Goal: Complete application form: Complete application form

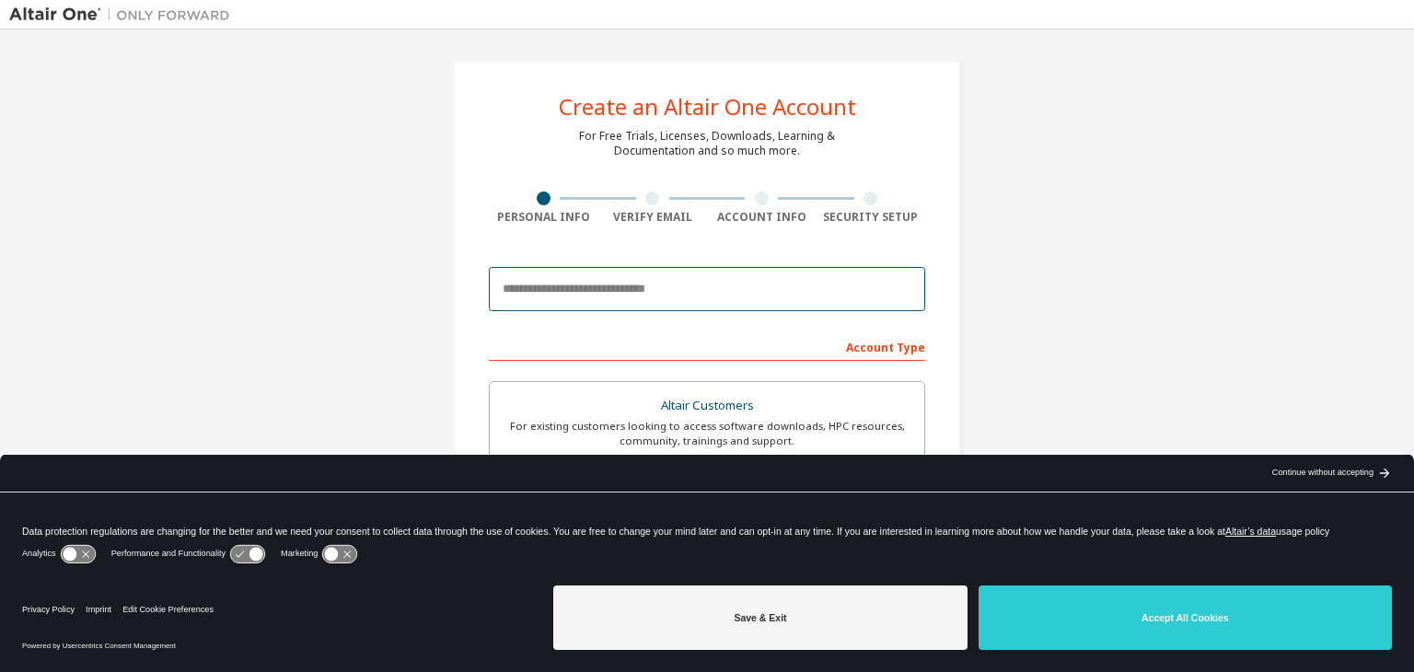
click at [637, 298] on input "email" at bounding box center [707, 289] width 436 height 44
type input "**********"
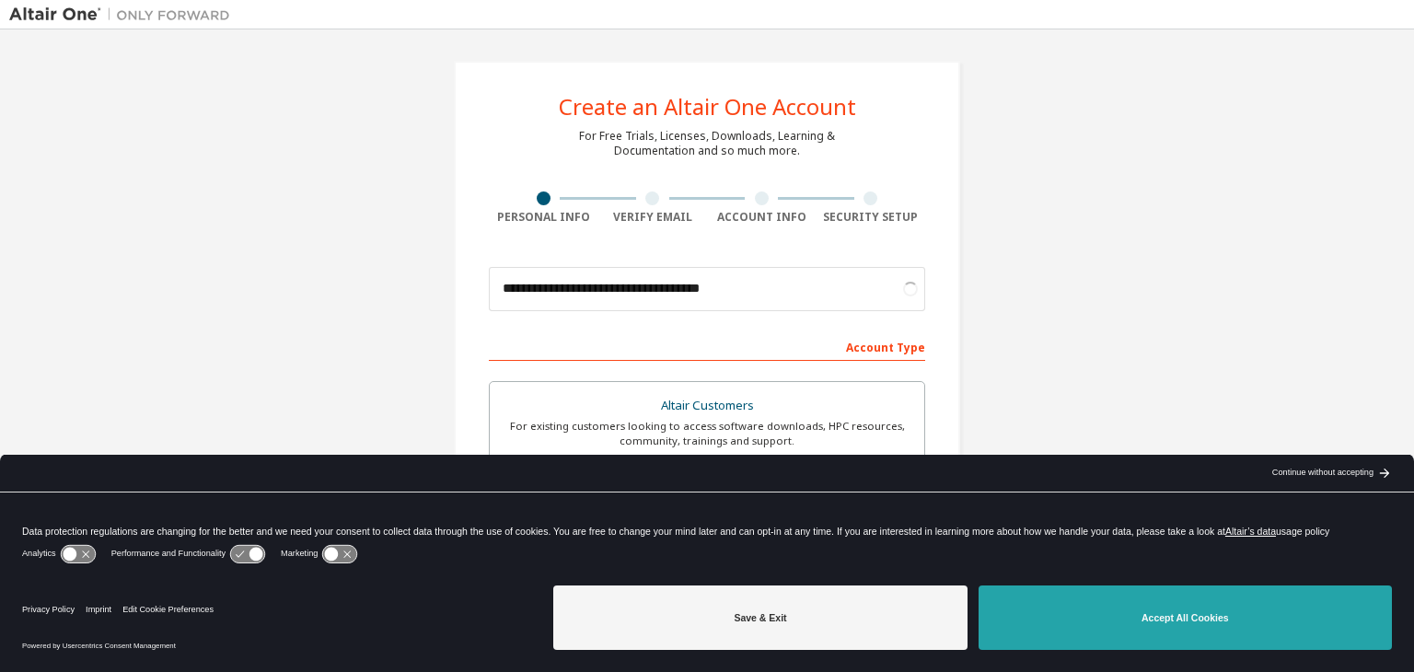
click at [1101, 619] on button "Accept All Cookies" at bounding box center [1184, 617] width 413 height 64
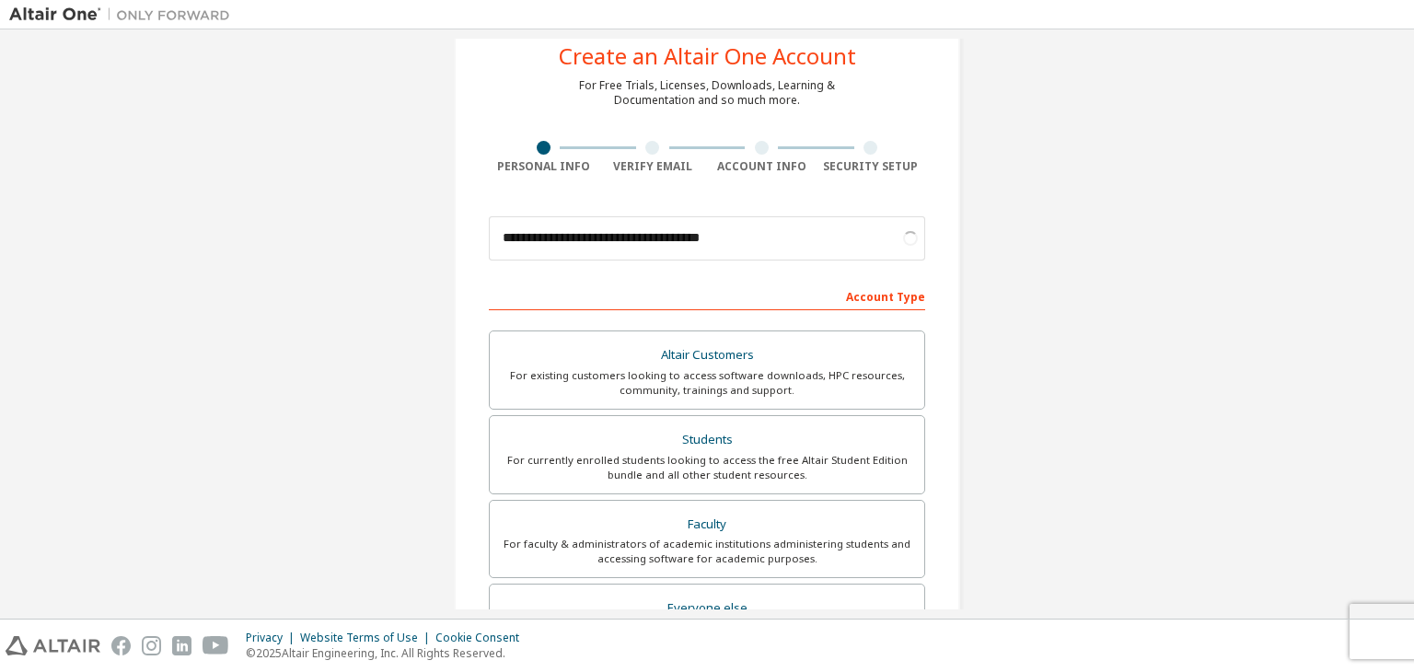
scroll to position [62, 0]
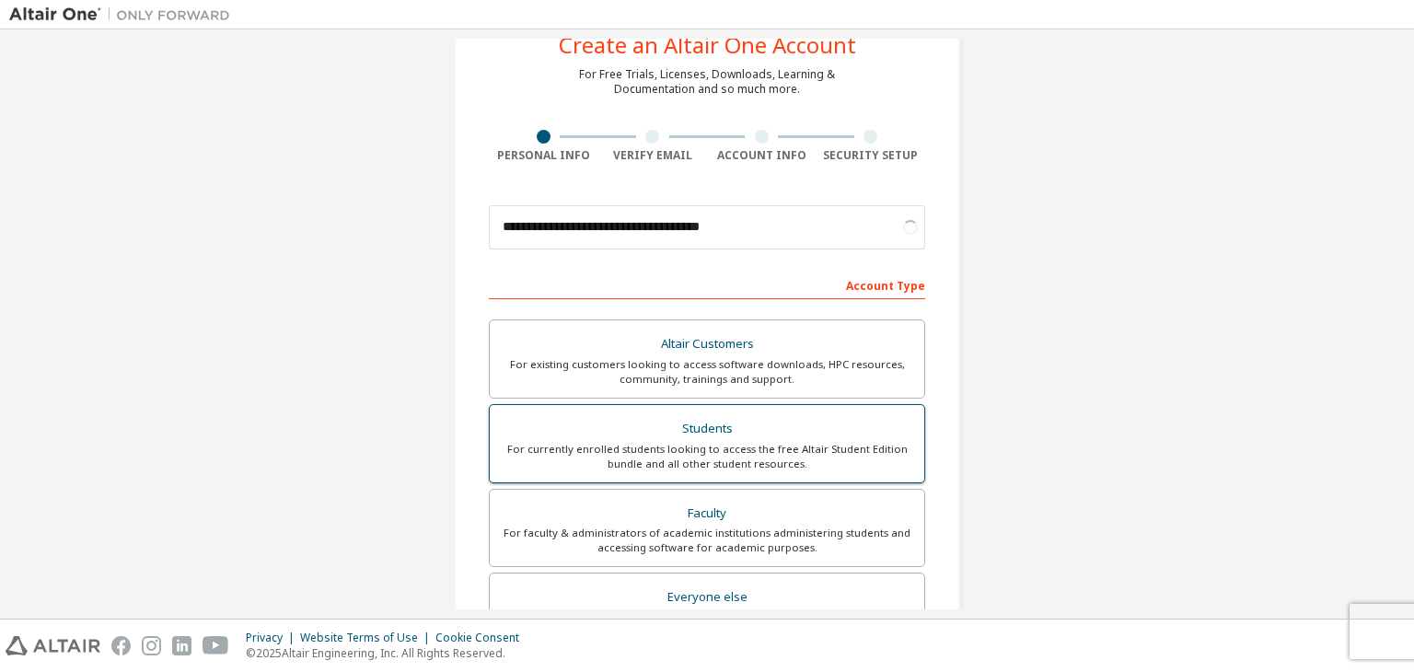
click at [799, 437] on div "Students" at bounding box center [707, 429] width 412 height 26
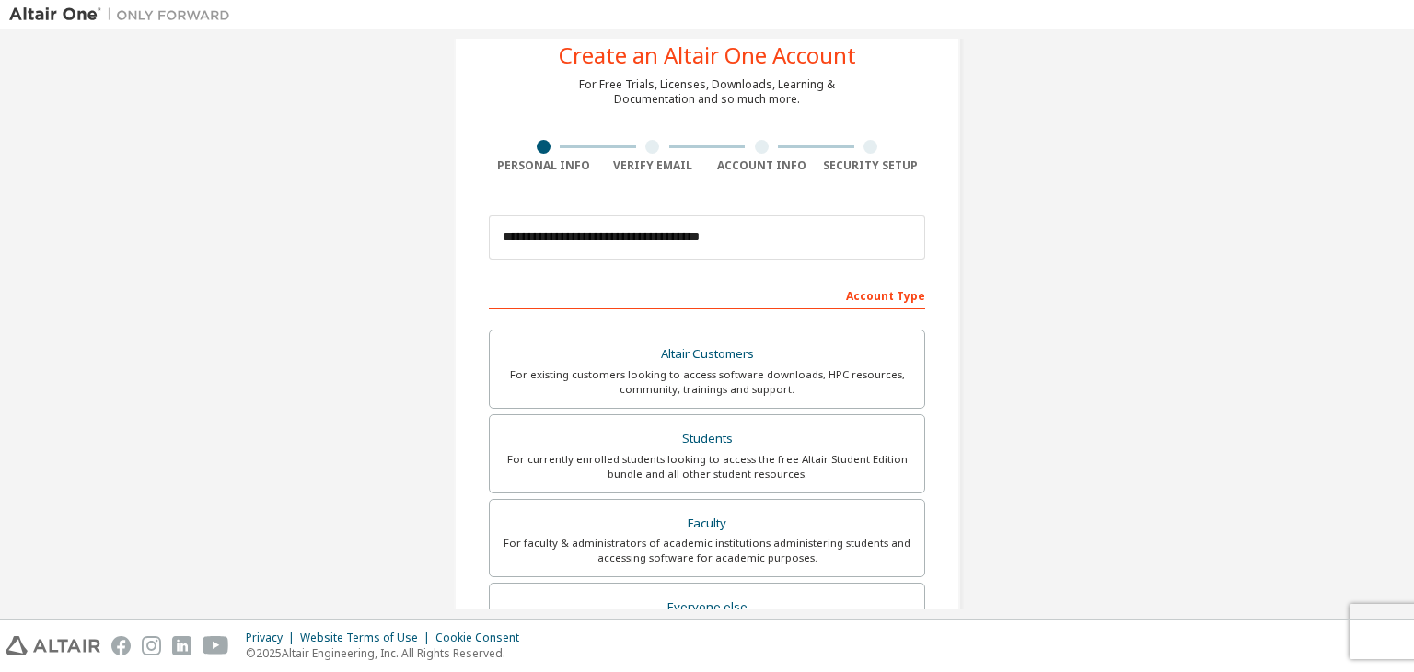
scroll to position [400, 0]
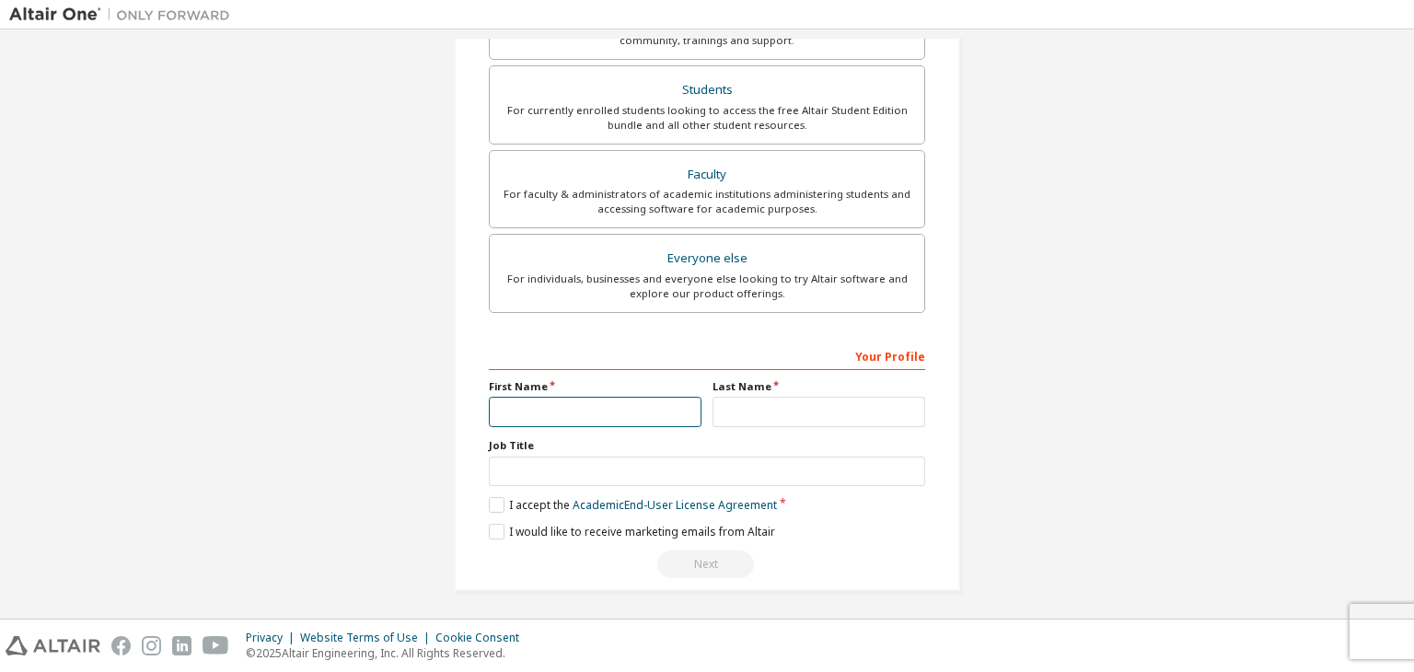
click at [558, 411] on input "text" at bounding box center [595, 412] width 213 height 30
type input "*****"
click at [740, 413] on input "text" at bounding box center [818, 412] width 213 height 30
type input "**********"
click at [496, 500] on label "I accept the Academic End-User License Agreement" at bounding box center [633, 505] width 288 height 16
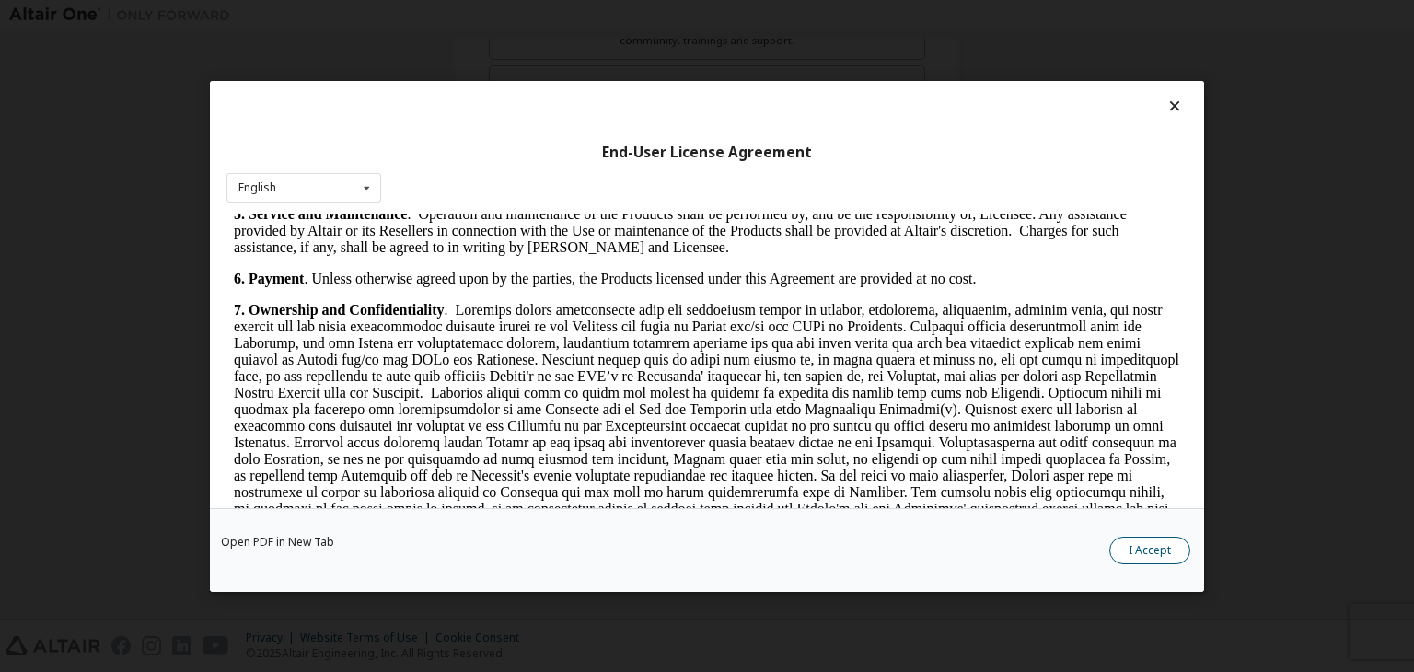
scroll to position [1741, 0]
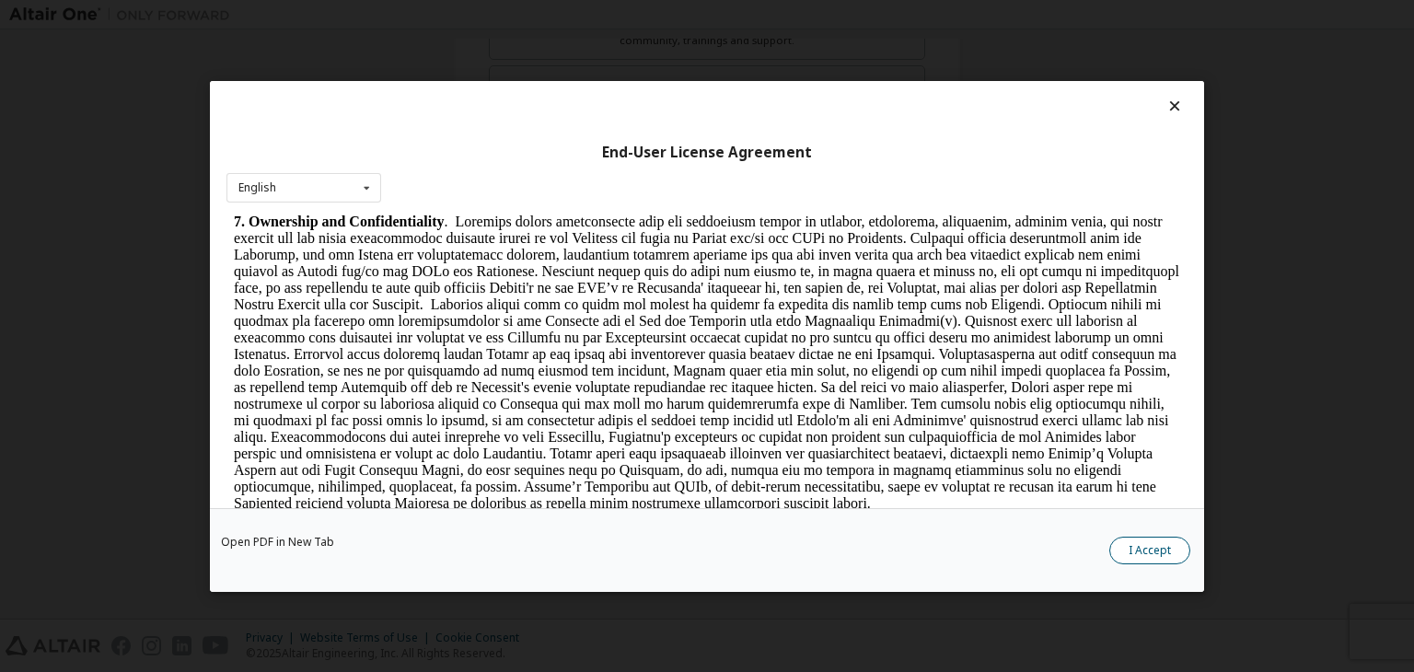
click at [1130, 555] on button "I Accept" at bounding box center [1149, 551] width 81 height 28
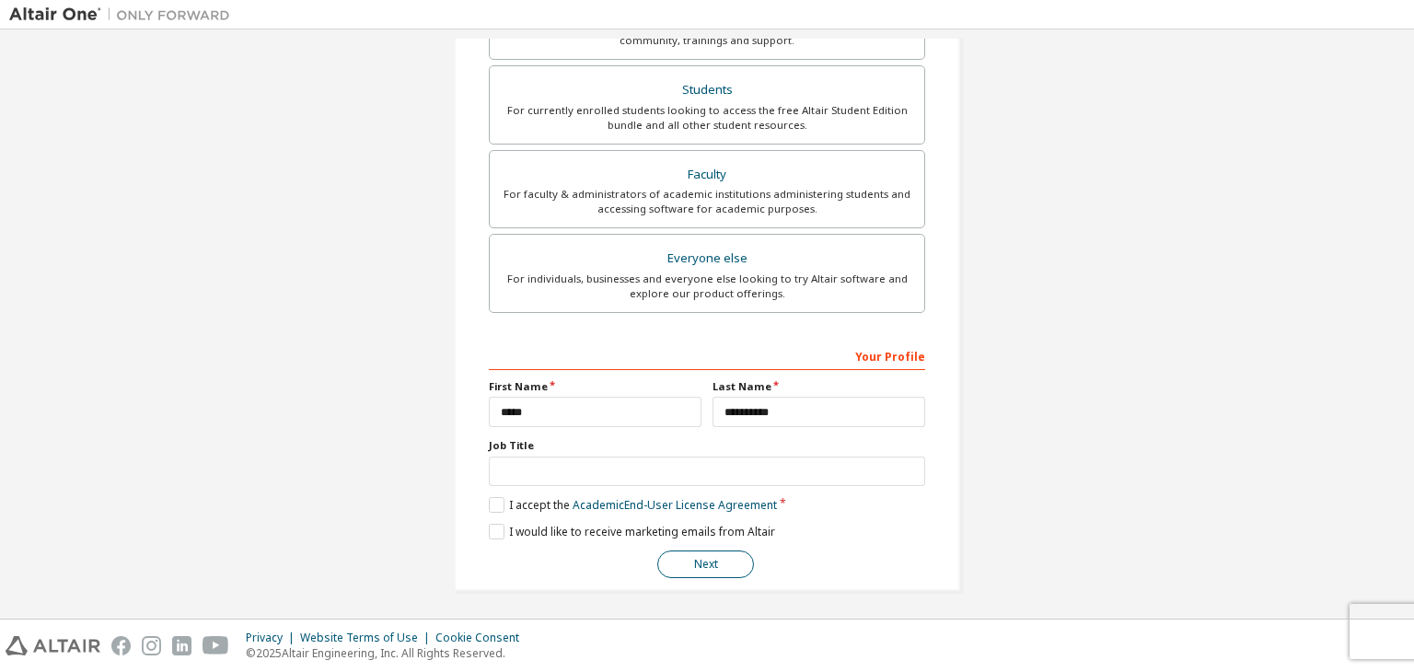
click at [715, 559] on button "Next" at bounding box center [705, 564] width 97 height 28
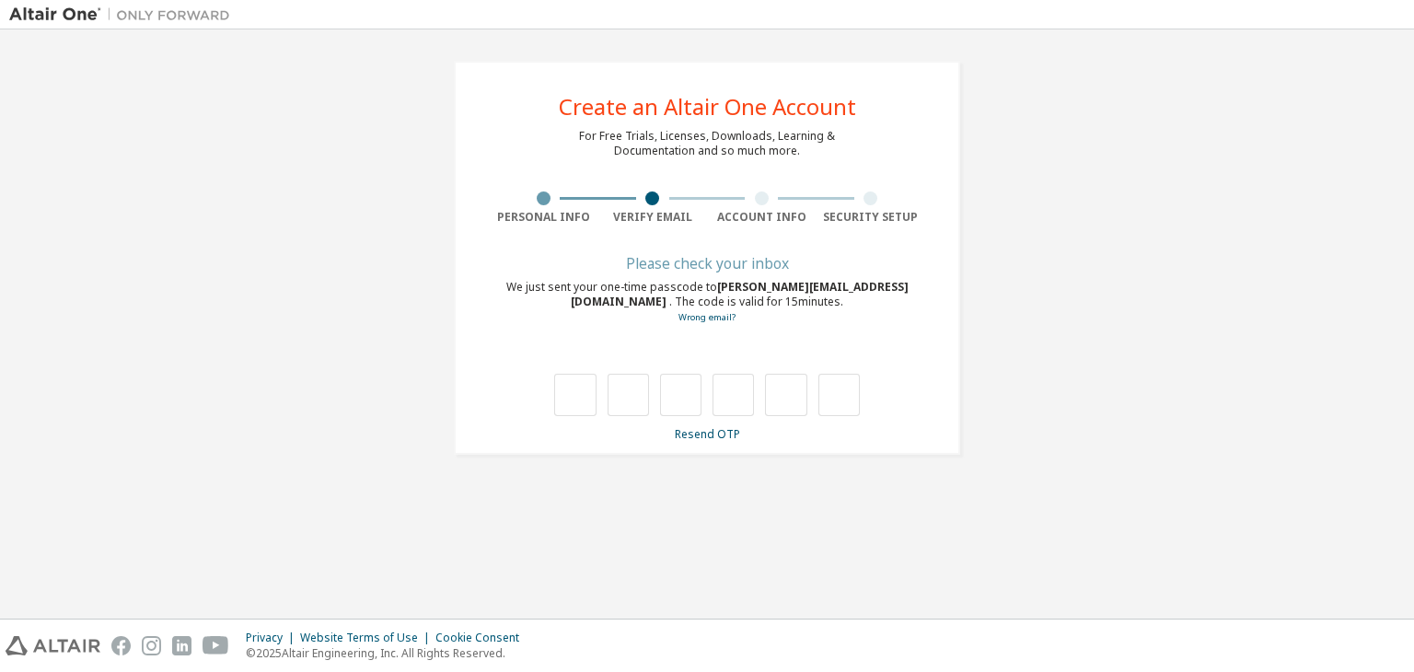
type input "*"
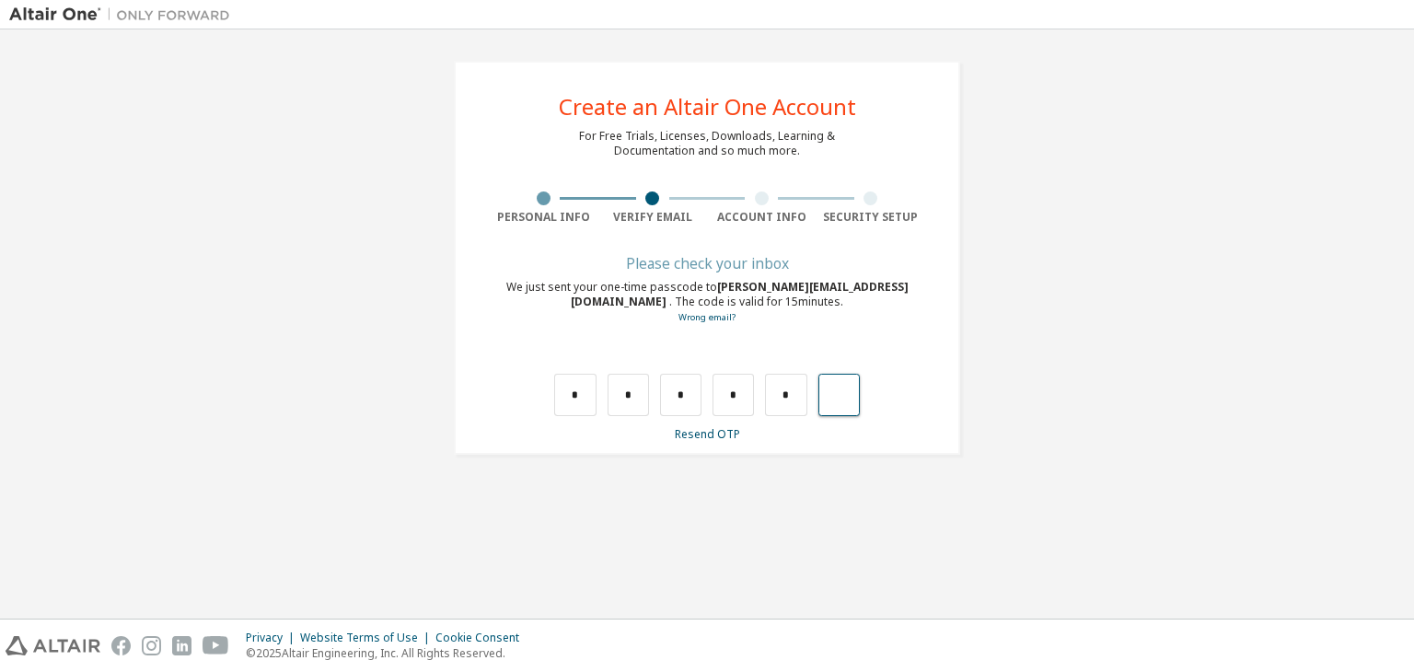
type input "*"
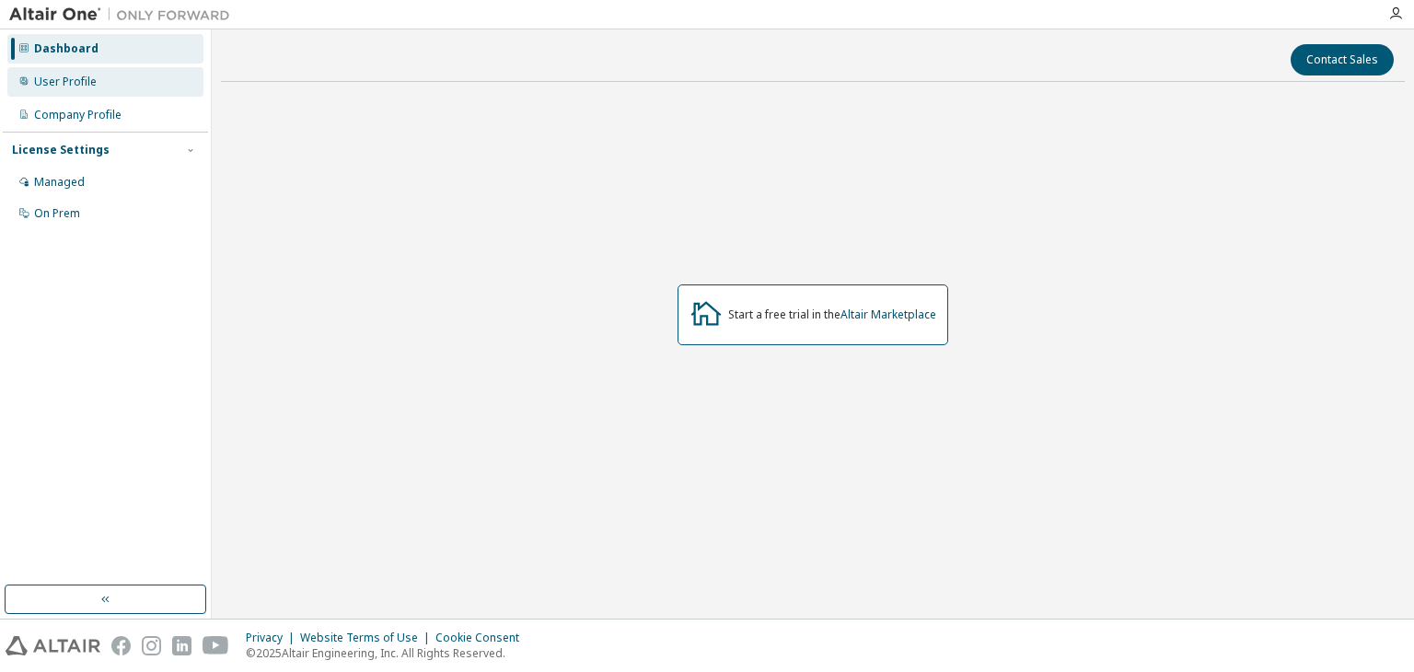
click at [119, 89] on div "User Profile" at bounding box center [105, 81] width 196 height 29
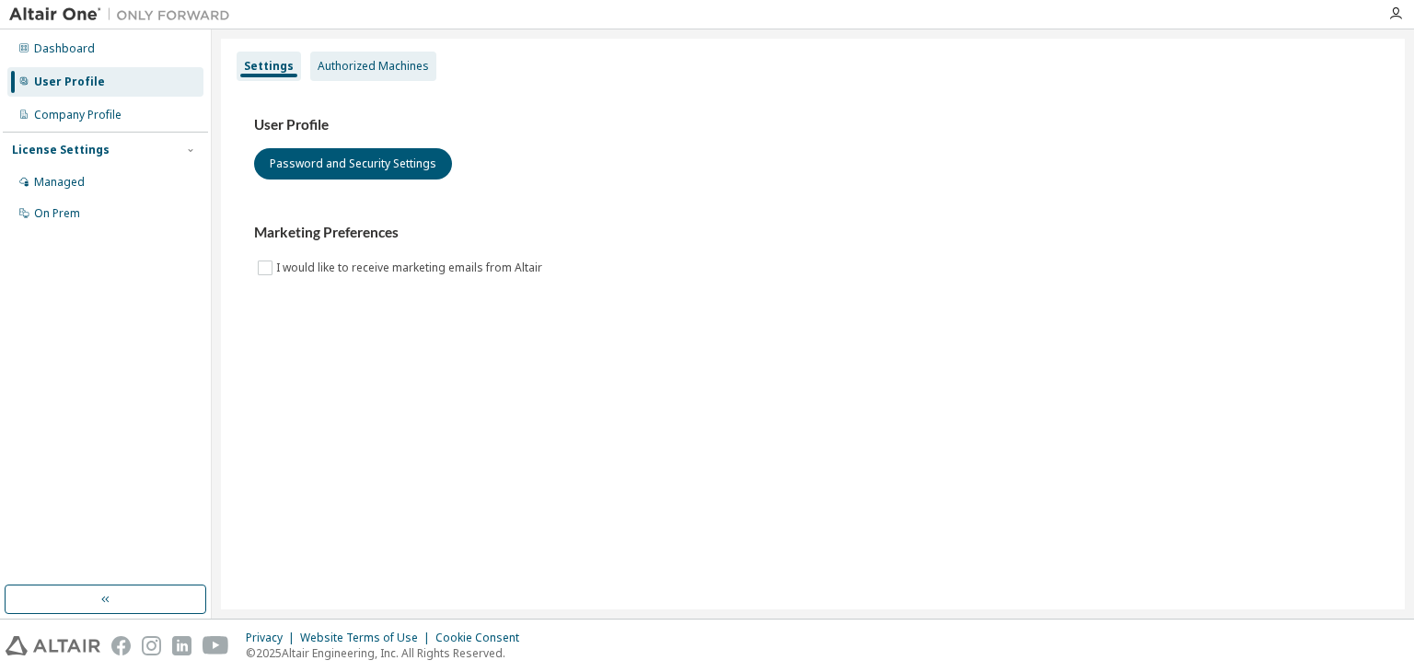
click at [336, 63] on div "Authorized Machines" at bounding box center [373, 66] width 111 height 15
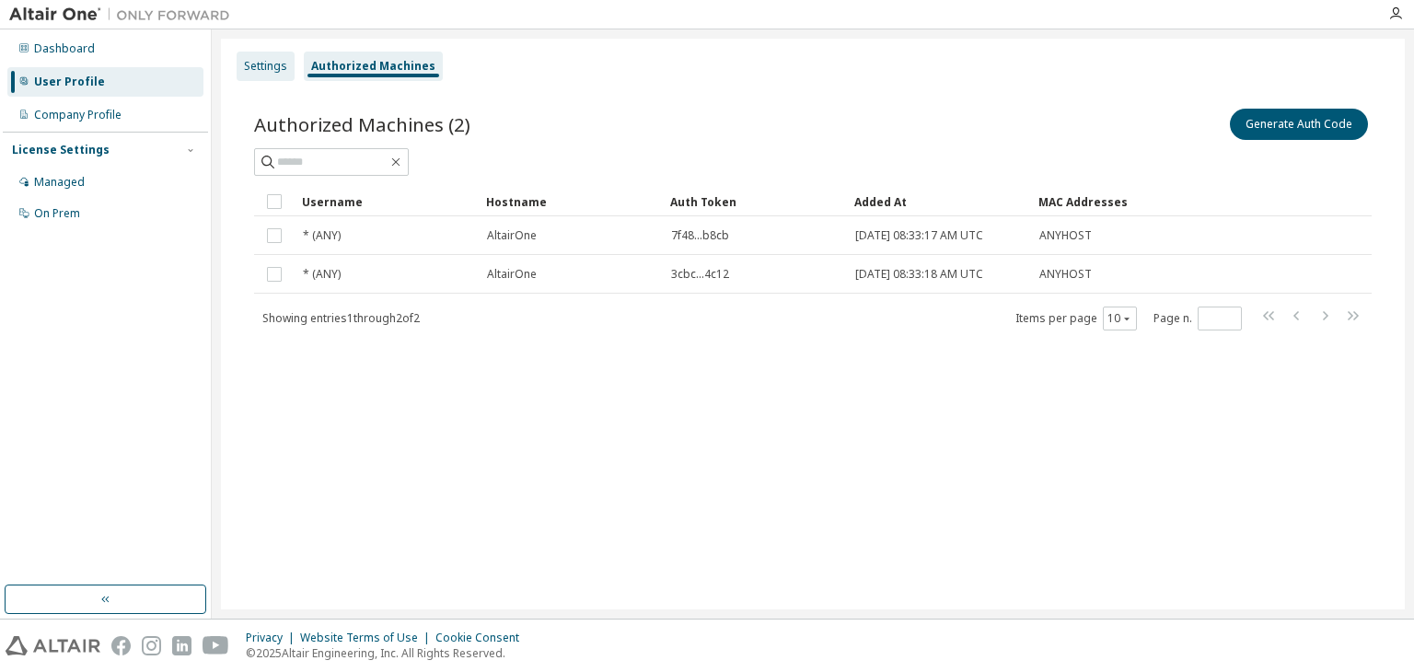
click at [269, 75] on div "Settings" at bounding box center [266, 66] width 58 height 29
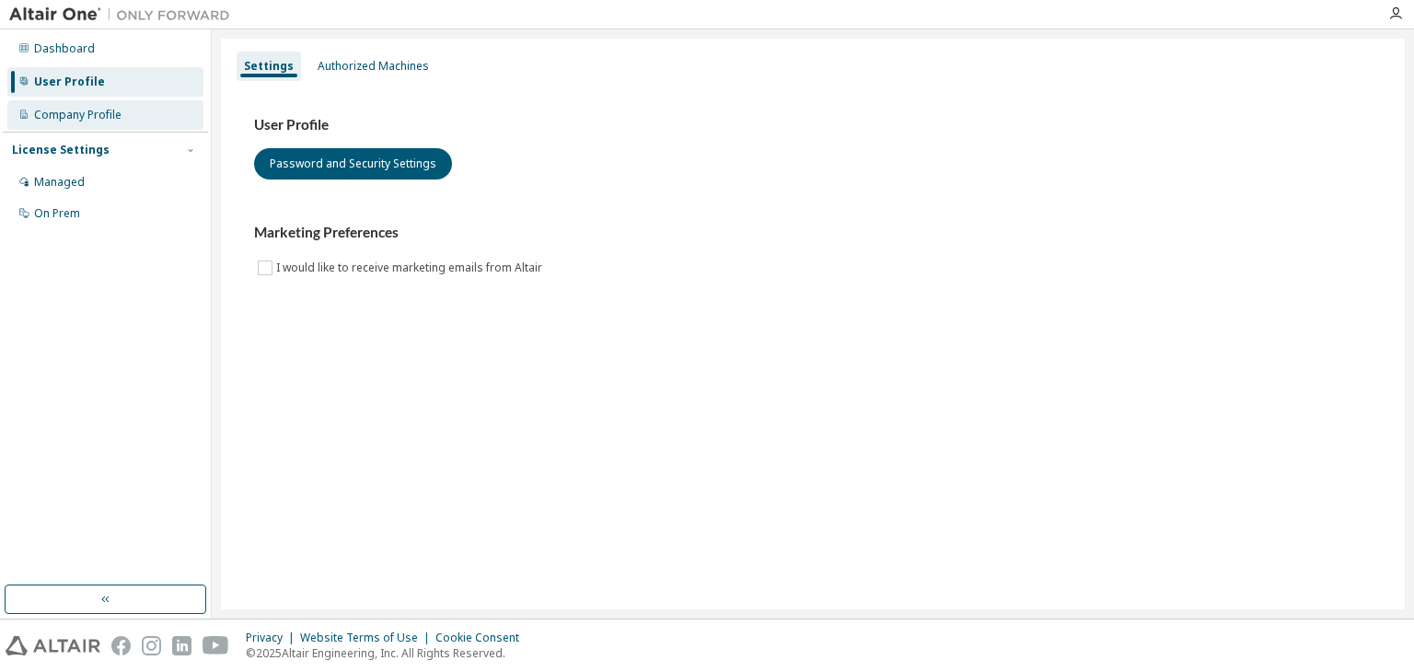
click at [102, 118] on div "Company Profile" at bounding box center [77, 115] width 87 height 15
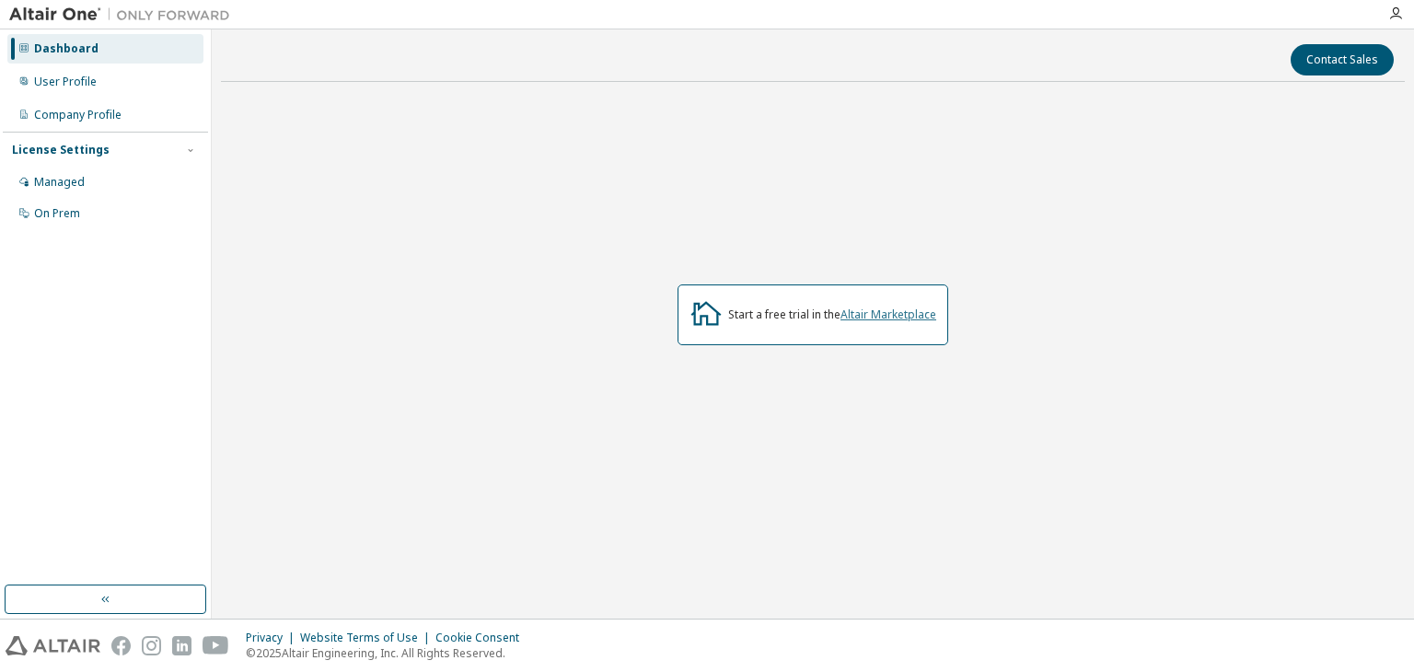
click at [873, 315] on link "Altair Marketplace" at bounding box center [888, 315] width 96 height 16
click at [103, 86] on div "User Profile" at bounding box center [105, 81] width 196 height 29
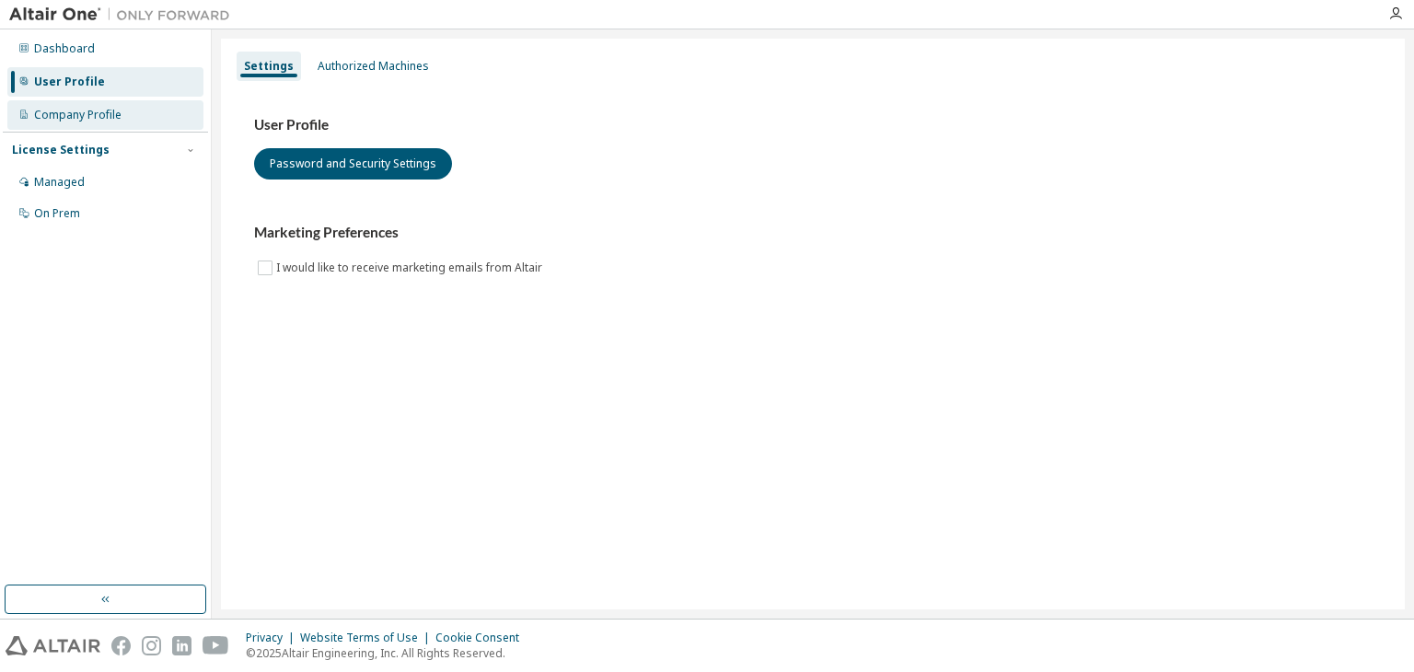
click at [111, 109] on div "Company Profile" at bounding box center [77, 115] width 87 height 15
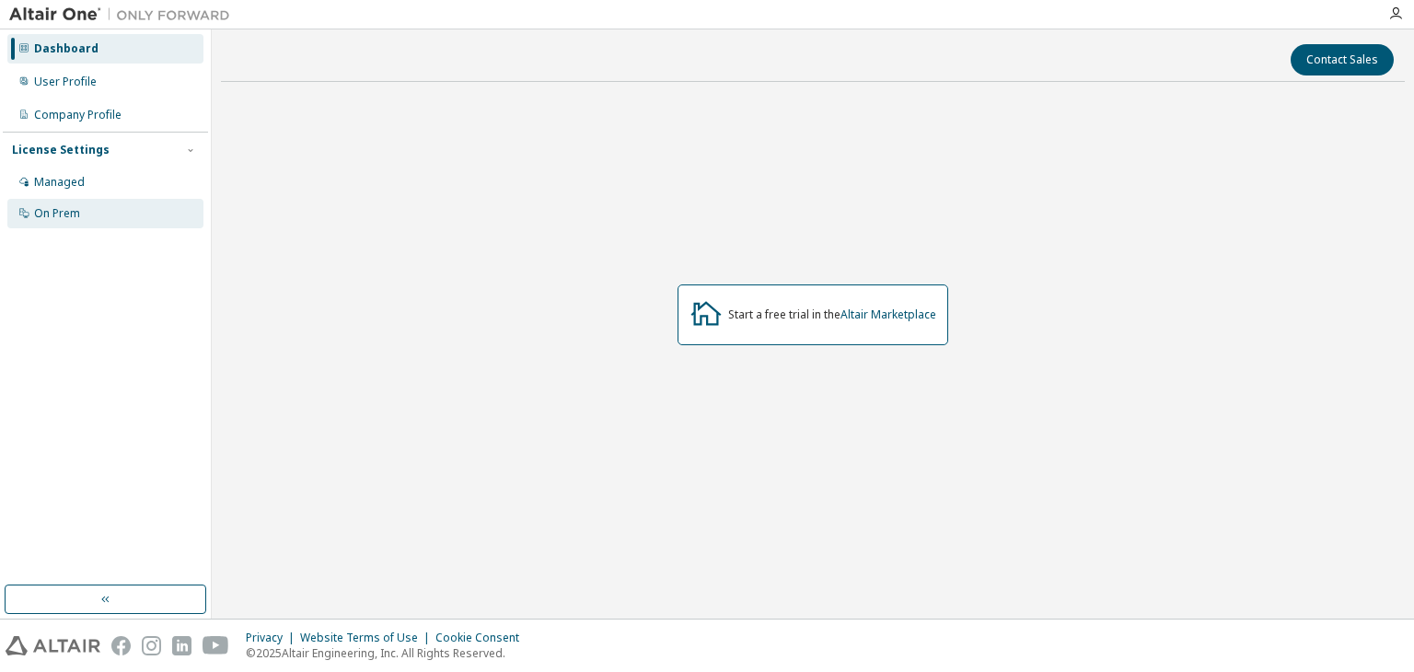
click at [106, 211] on div "On Prem" at bounding box center [105, 213] width 196 height 29
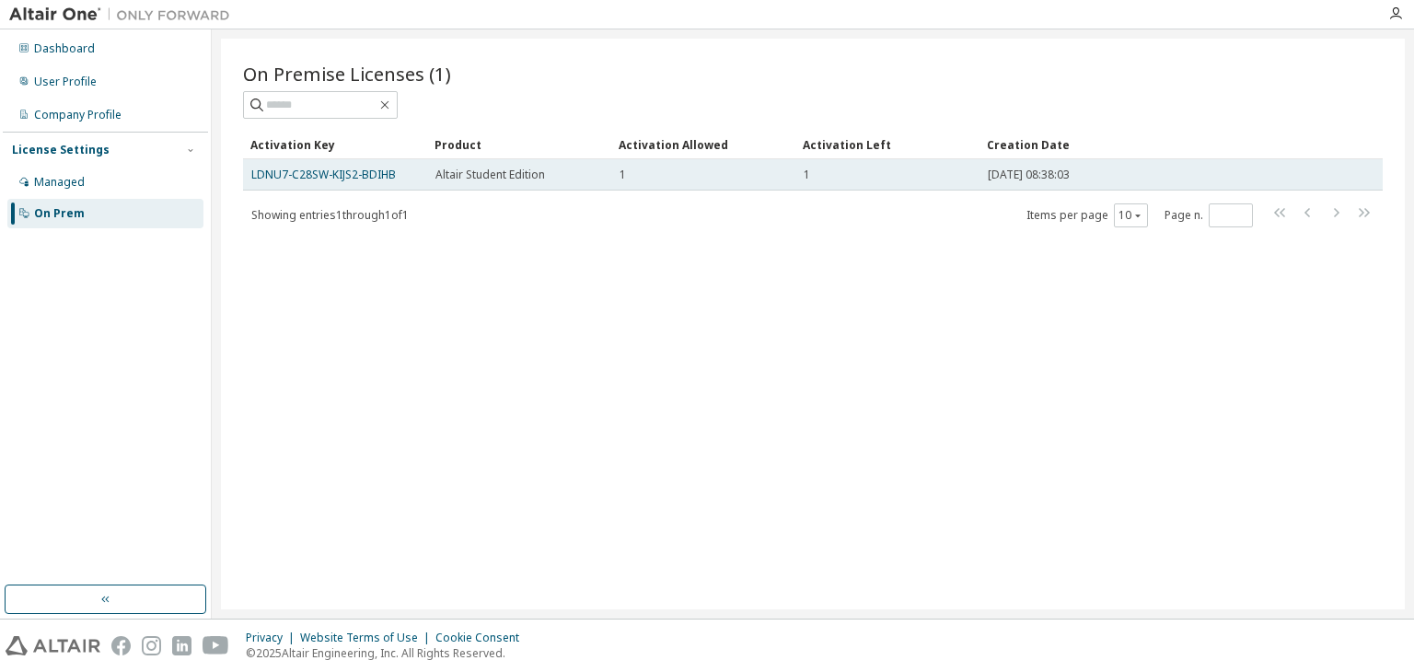
click at [468, 177] on span "Altair Student Edition" at bounding box center [490, 175] width 110 height 15
click at [482, 178] on span "Altair Student Edition" at bounding box center [490, 175] width 110 height 15
